Goal: Task Accomplishment & Management: Complete application form

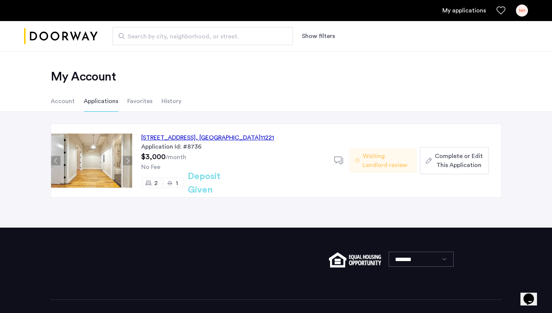
click at [369, 159] on span "Waiting Landlord review" at bounding box center [387, 160] width 48 height 18
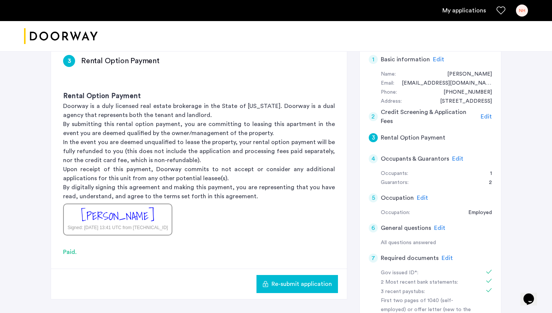
scroll to position [64, 0]
click at [460, 160] on span "Edit" at bounding box center [457, 158] width 11 height 6
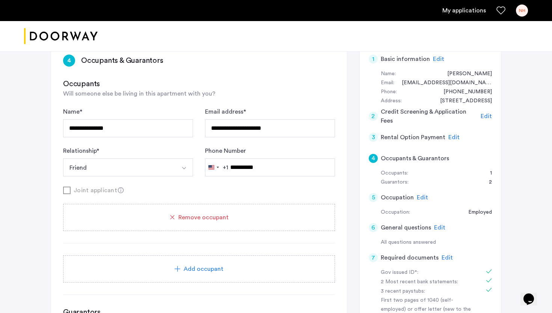
click at [458, 158] on div "4 Occupants & Guarantors" at bounding box center [430, 158] width 123 height 21
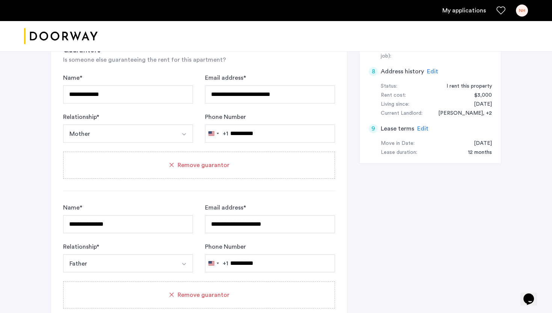
scroll to position [326, 0]
click at [216, 166] on span "Remove guarantor" at bounding box center [204, 164] width 52 height 9
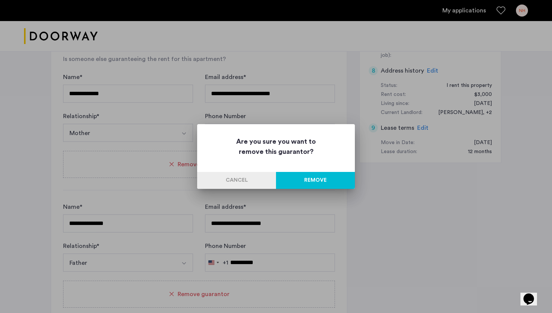
click at [317, 179] on button "Remove" at bounding box center [315, 180] width 79 height 17
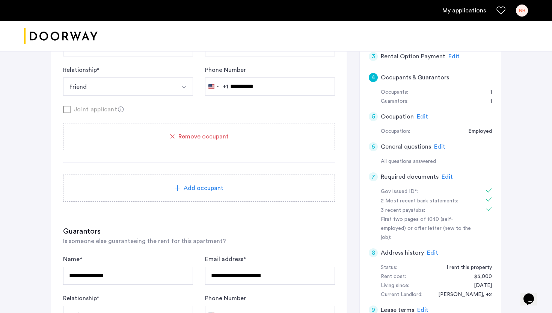
scroll to position [142, 0]
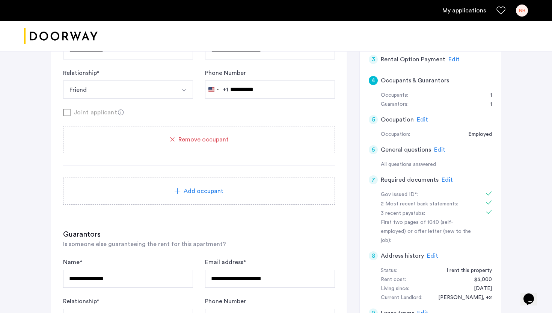
click at [446, 180] on span "Edit" at bounding box center [447, 180] width 11 height 6
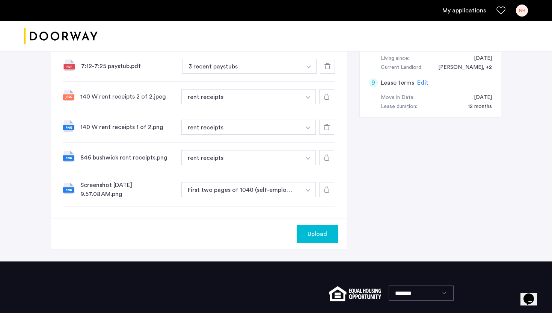
scroll to position [373, 0]
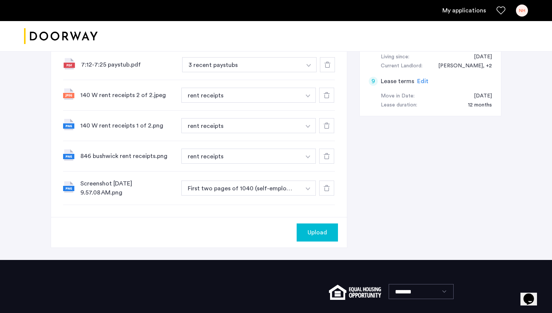
click at [308, 186] on button "button" at bounding box center [308, 187] width 15 height 15
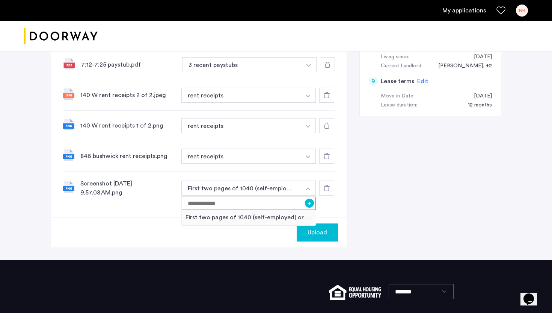
click at [277, 205] on input at bounding box center [249, 202] width 134 height 13
type input "*"
type input "**********"
click at [310, 204] on button "+" at bounding box center [309, 202] width 9 height 9
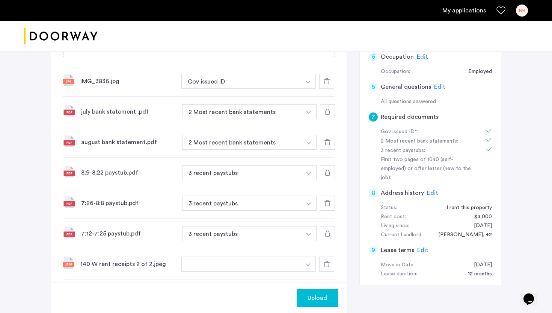
scroll to position [372, 0]
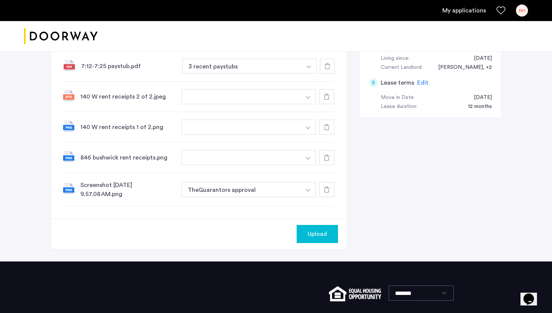
click at [303, 99] on button "button" at bounding box center [308, 96] width 15 height 15
click at [260, 101] on button "button" at bounding box center [240, 96] width 119 height 15
click at [306, 97] on img "button" at bounding box center [308, 97] width 5 height 3
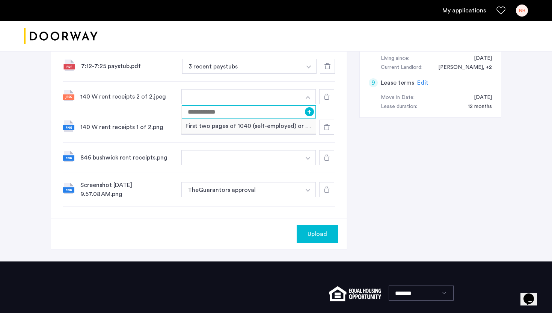
click at [254, 113] on input at bounding box center [249, 111] width 134 height 13
type input "**********"
click at [310, 113] on button "+" at bounding box center [309, 111] width 9 height 9
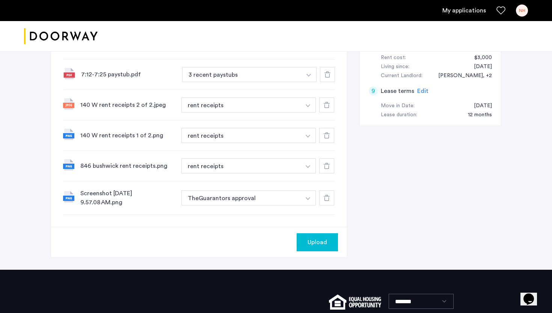
scroll to position [374, 0]
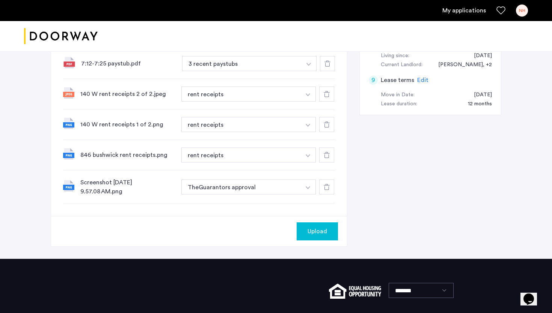
click at [320, 228] on span "Upload" at bounding box center [318, 231] width 20 height 9
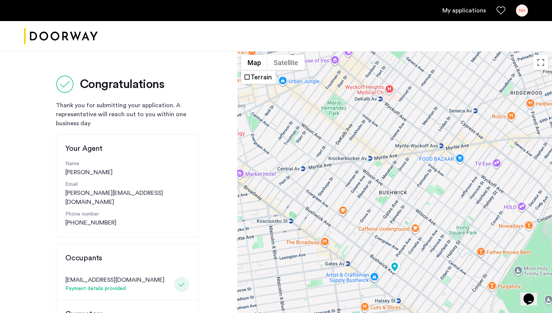
click at [477, 10] on link "My applications" at bounding box center [465, 10] width 44 height 9
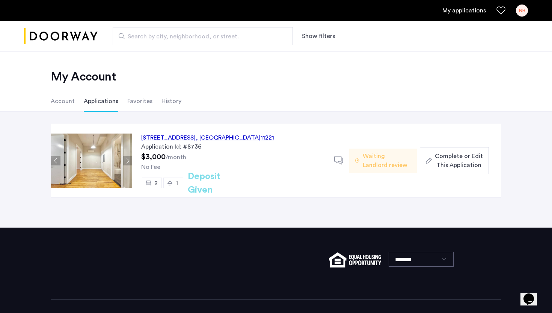
click at [175, 97] on li "History" at bounding box center [172, 101] width 20 height 21
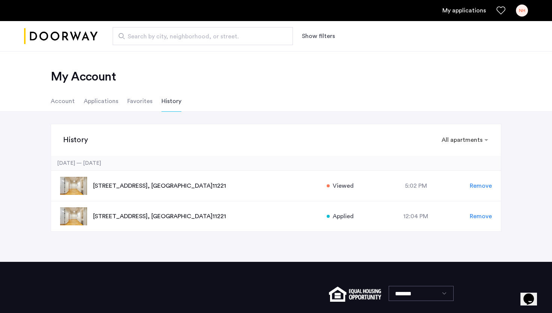
click at [98, 97] on li "Applications" at bounding box center [101, 101] width 35 height 21
